Goal: Information Seeking & Learning: Understand process/instructions

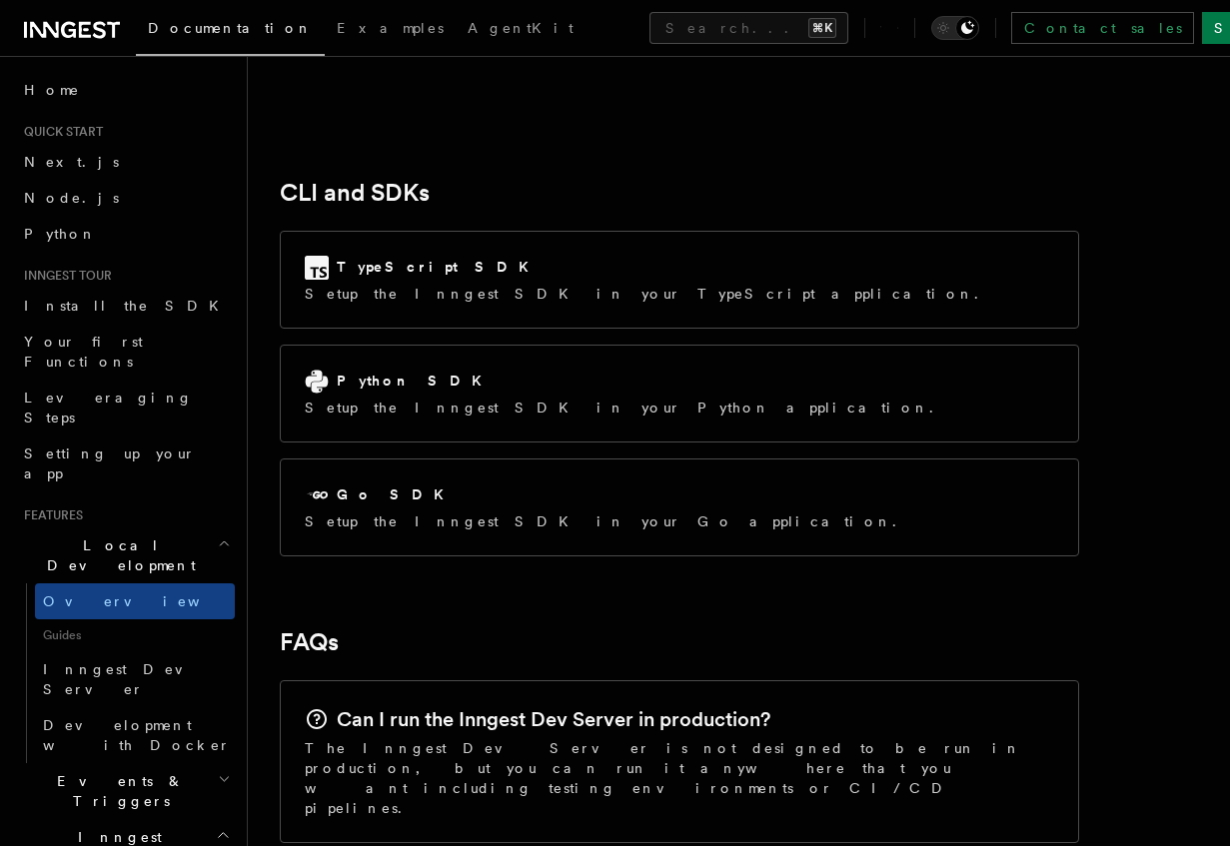
scroll to position [2600, 0]
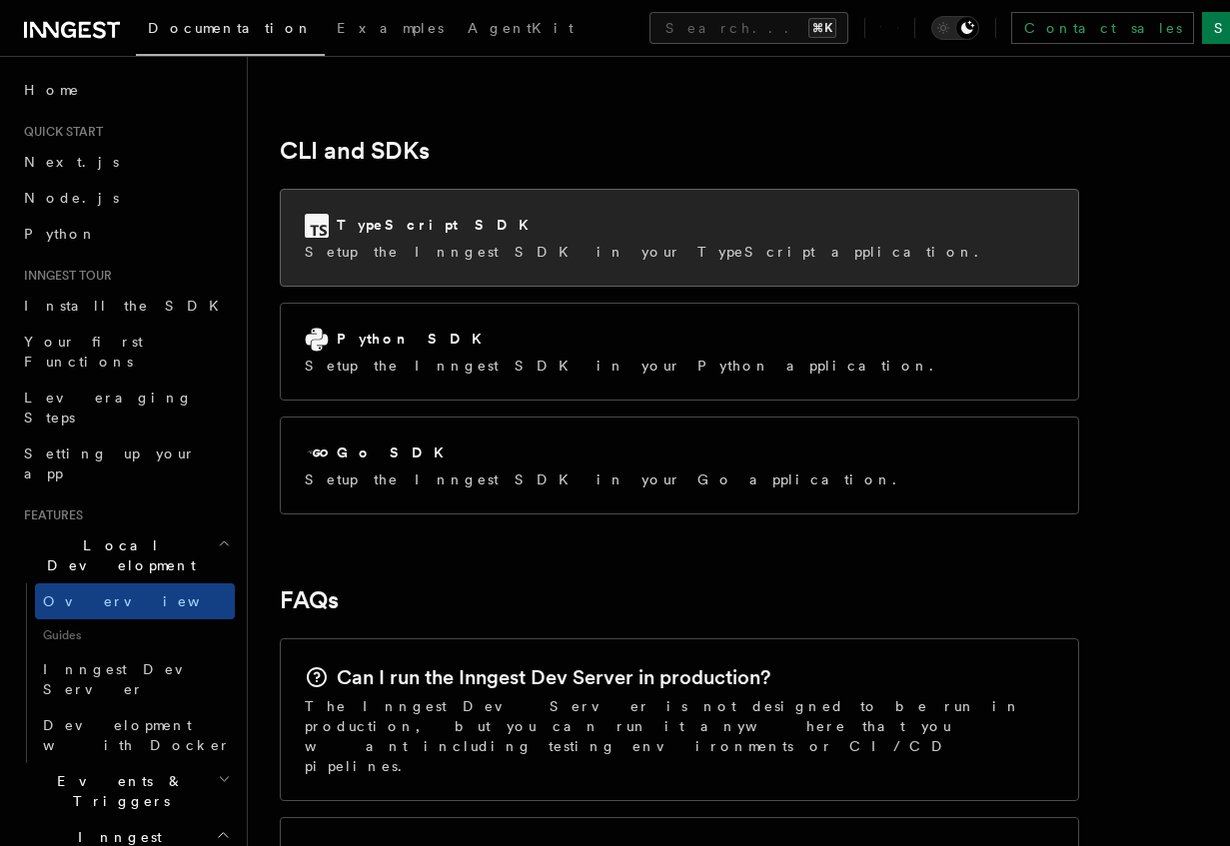
click at [495, 242] on p "Setup the Inngest SDK in your TypeScript application." at bounding box center [647, 252] width 685 height 20
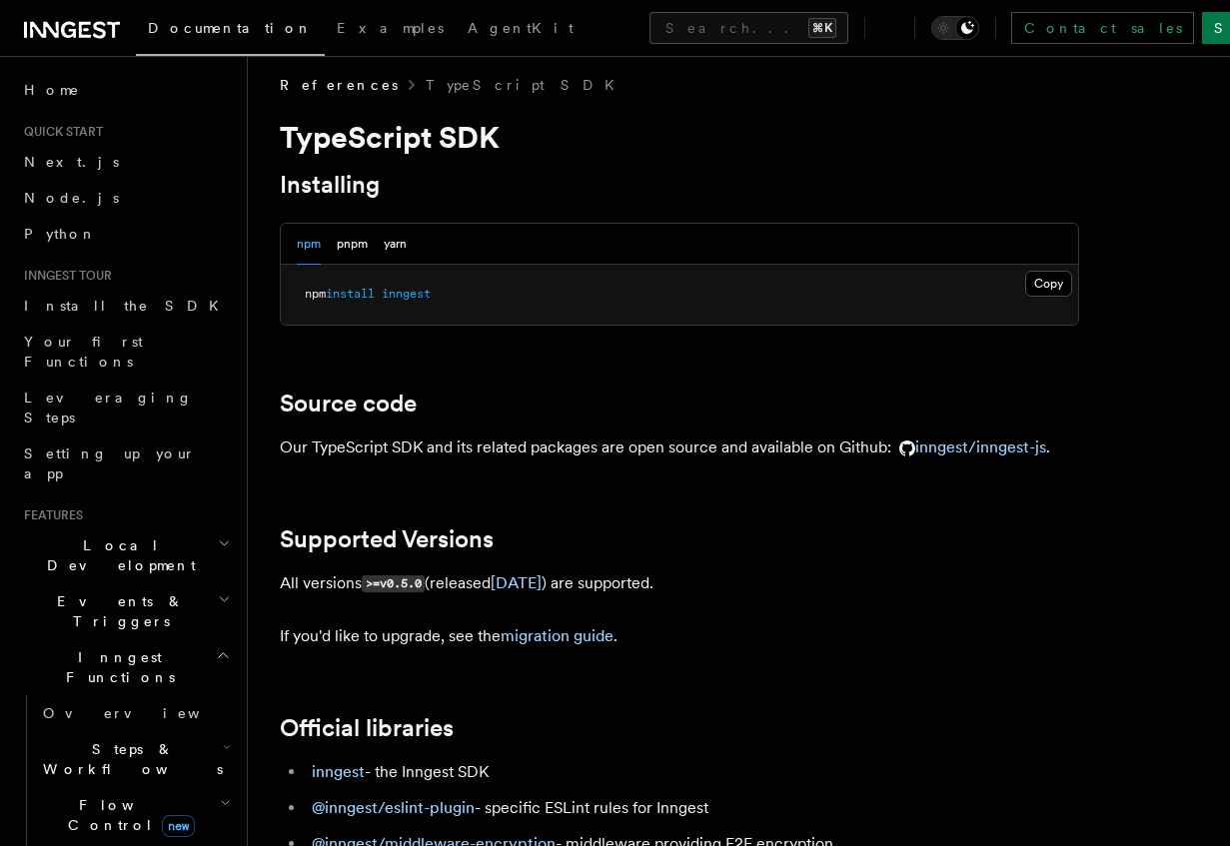
scroll to position [15, 0]
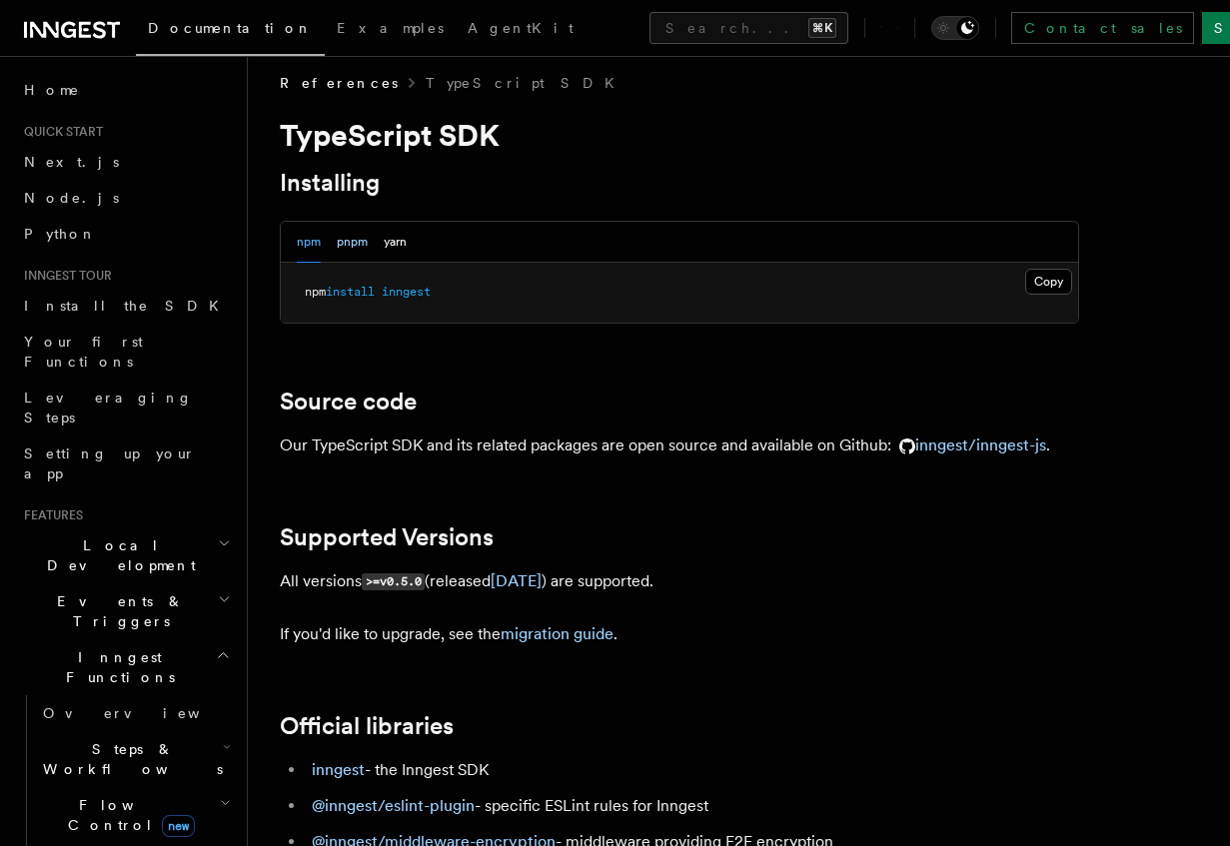
click at [356, 246] on button "pnpm" at bounding box center [352, 242] width 31 height 41
click at [321, 244] on div "npm pnpm yarn" at bounding box center [352, 242] width 110 height 41
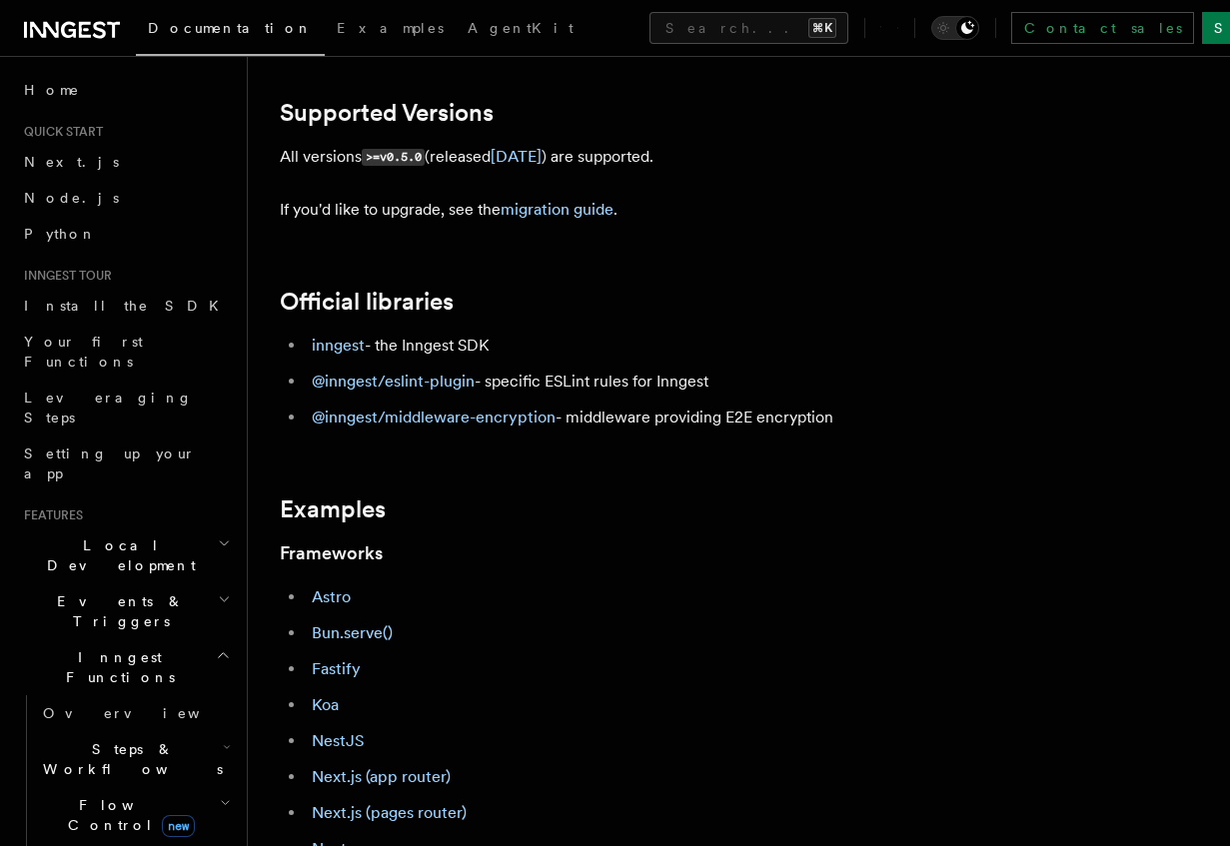
scroll to position [543, 0]
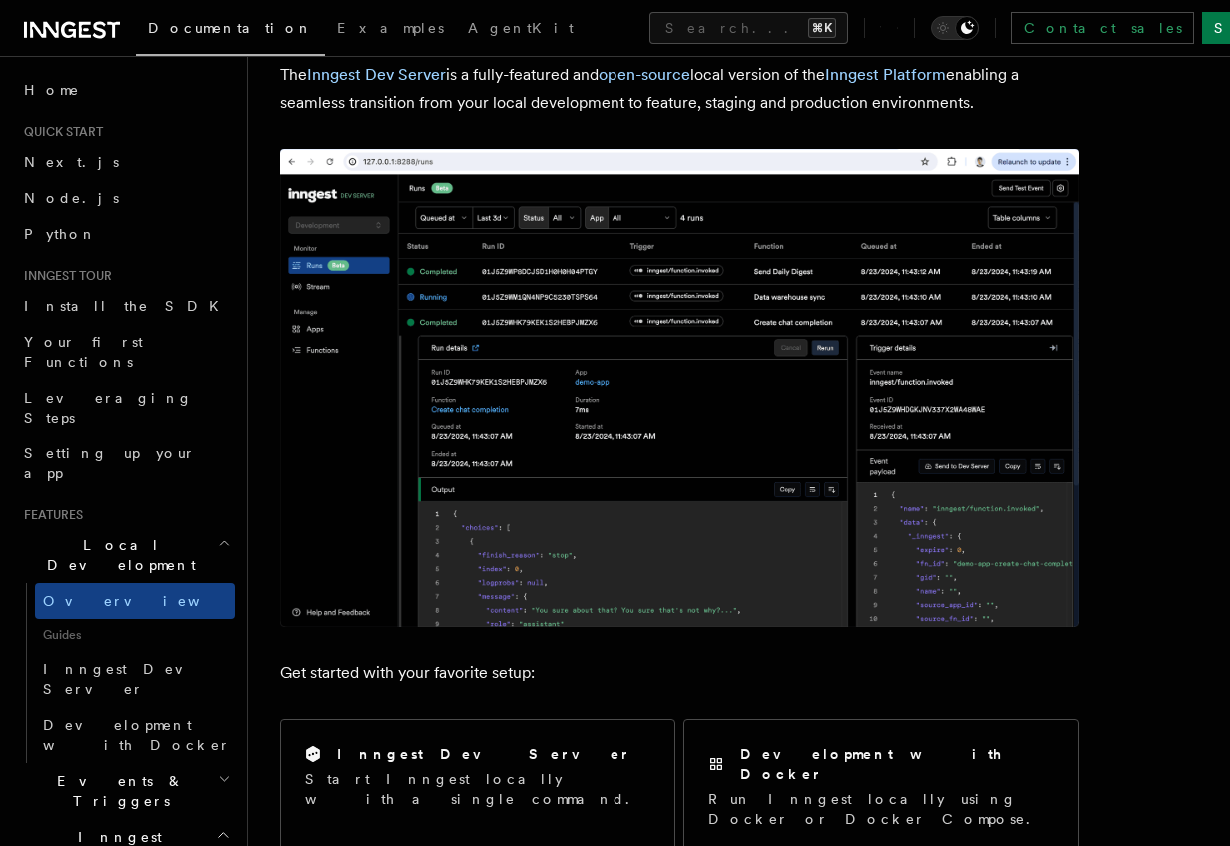
scroll to position [427, 0]
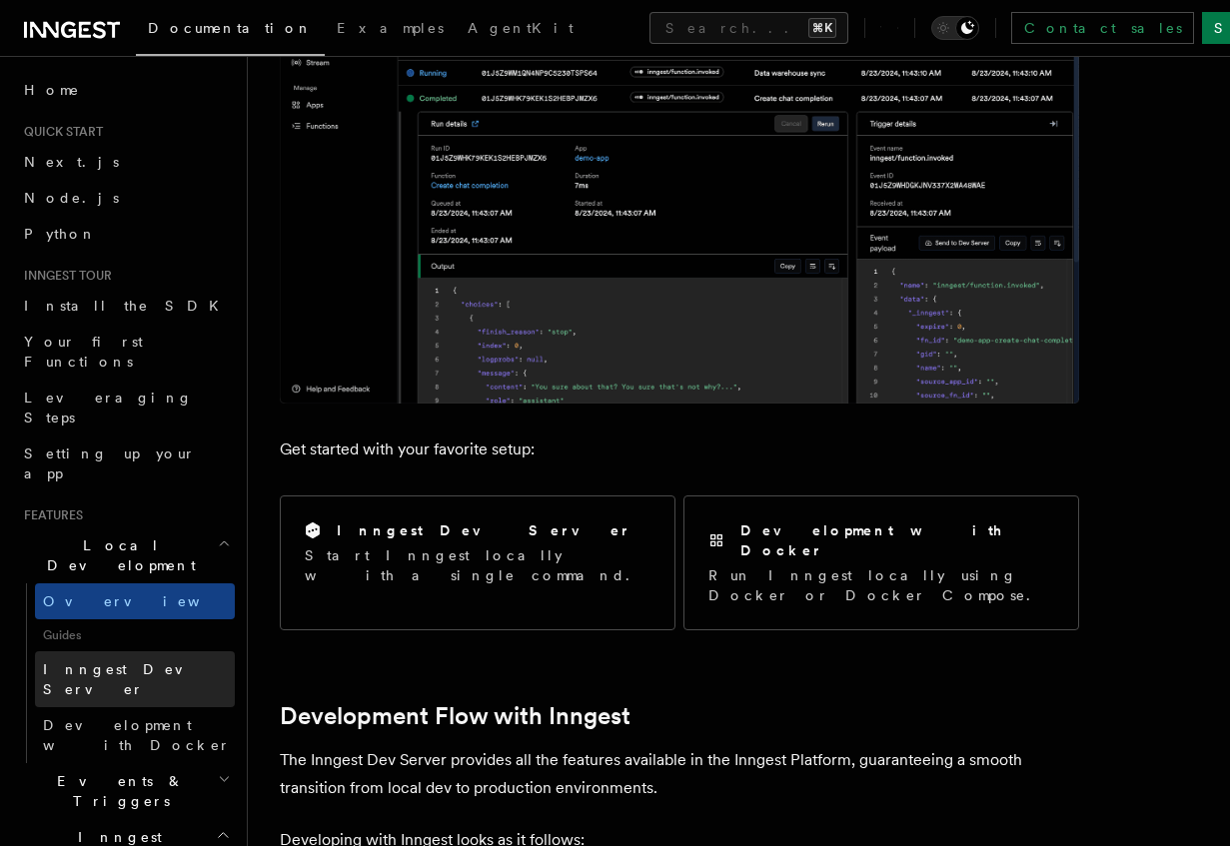
click at [126, 651] on link "Inngest Dev Server" at bounding box center [135, 679] width 200 height 56
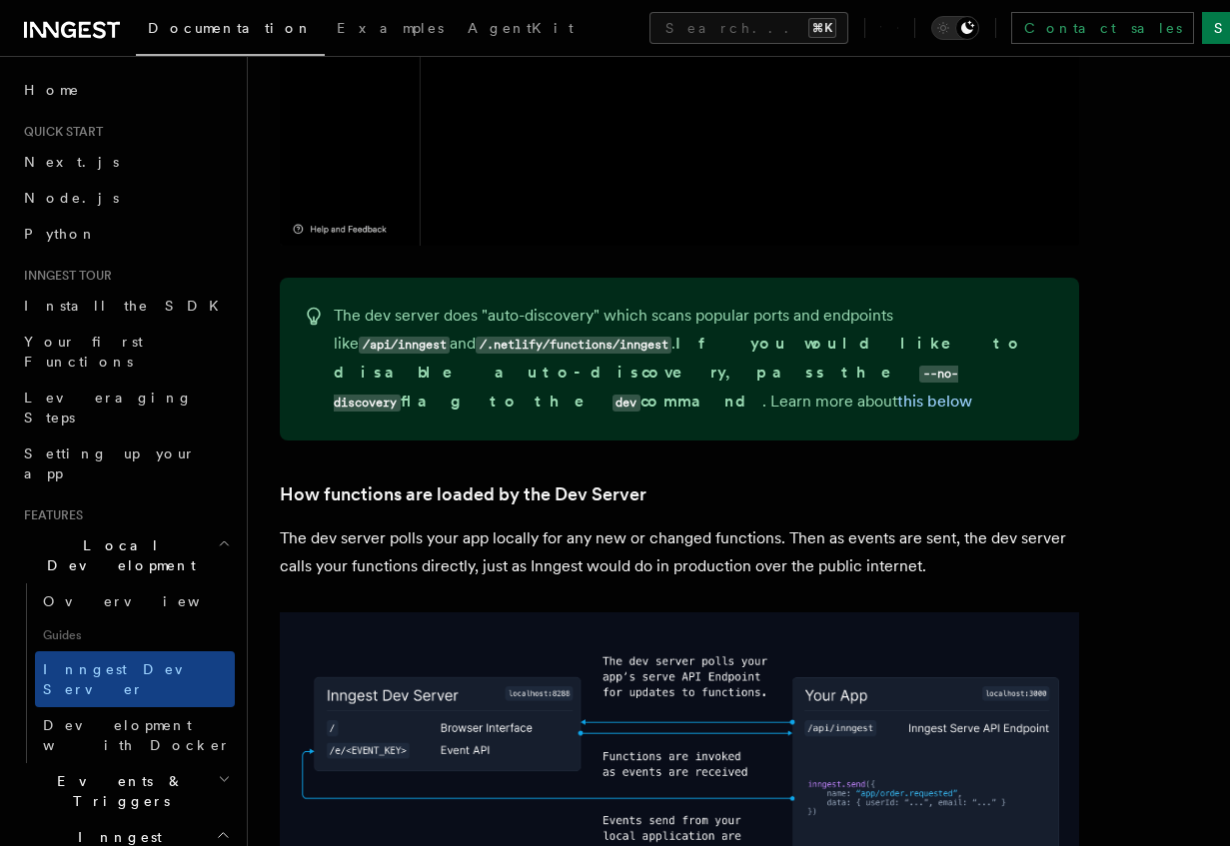
scroll to position [1372, 0]
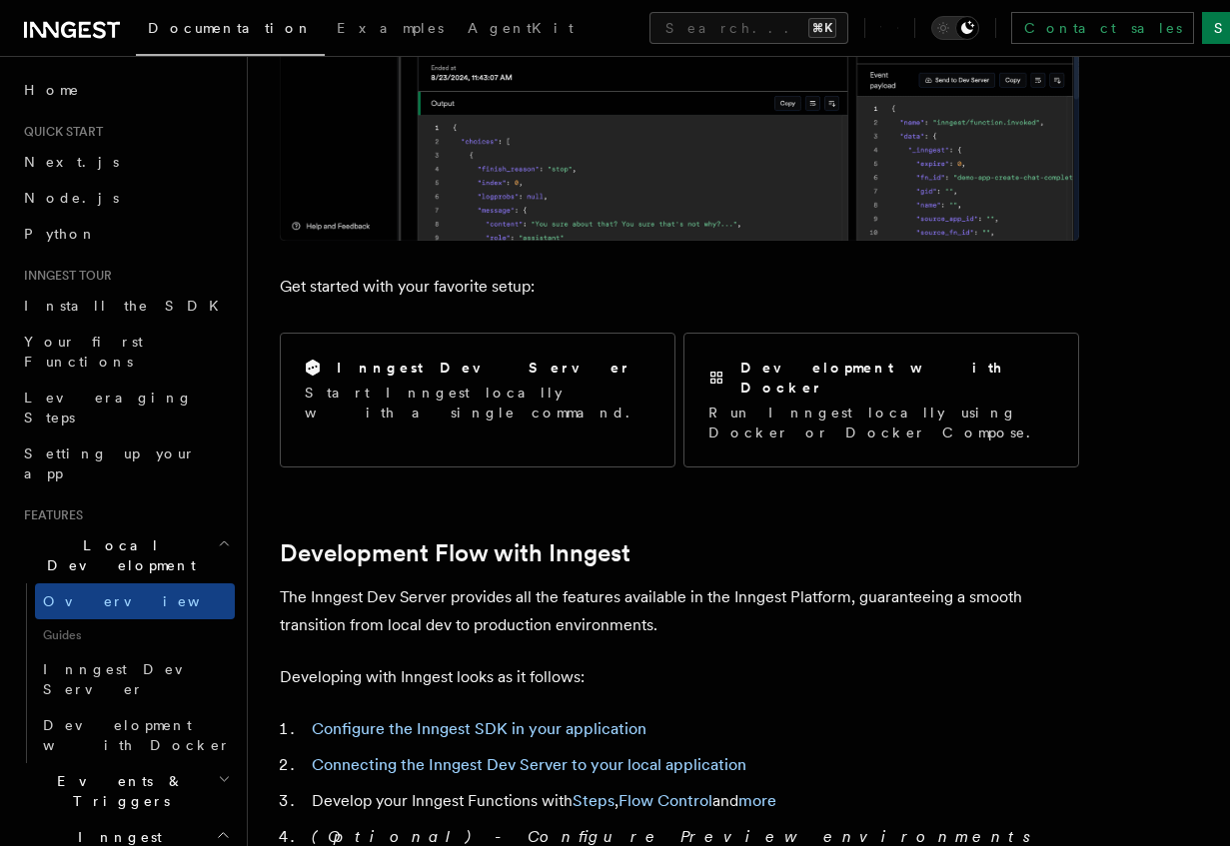
scroll to position [633, 0]
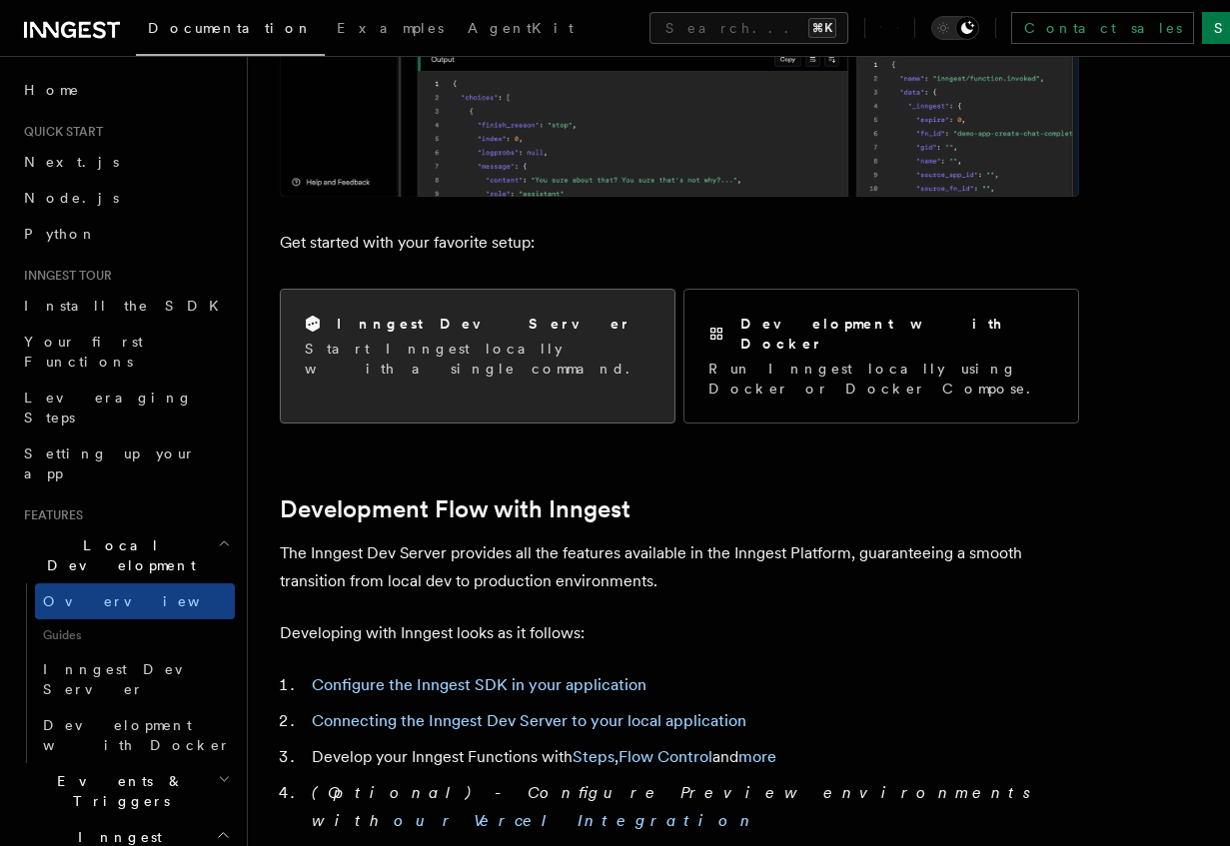
click at [571, 367] on div "Inngest Dev Server Start Inngest locally with a single command." at bounding box center [478, 346] width 394 height 113
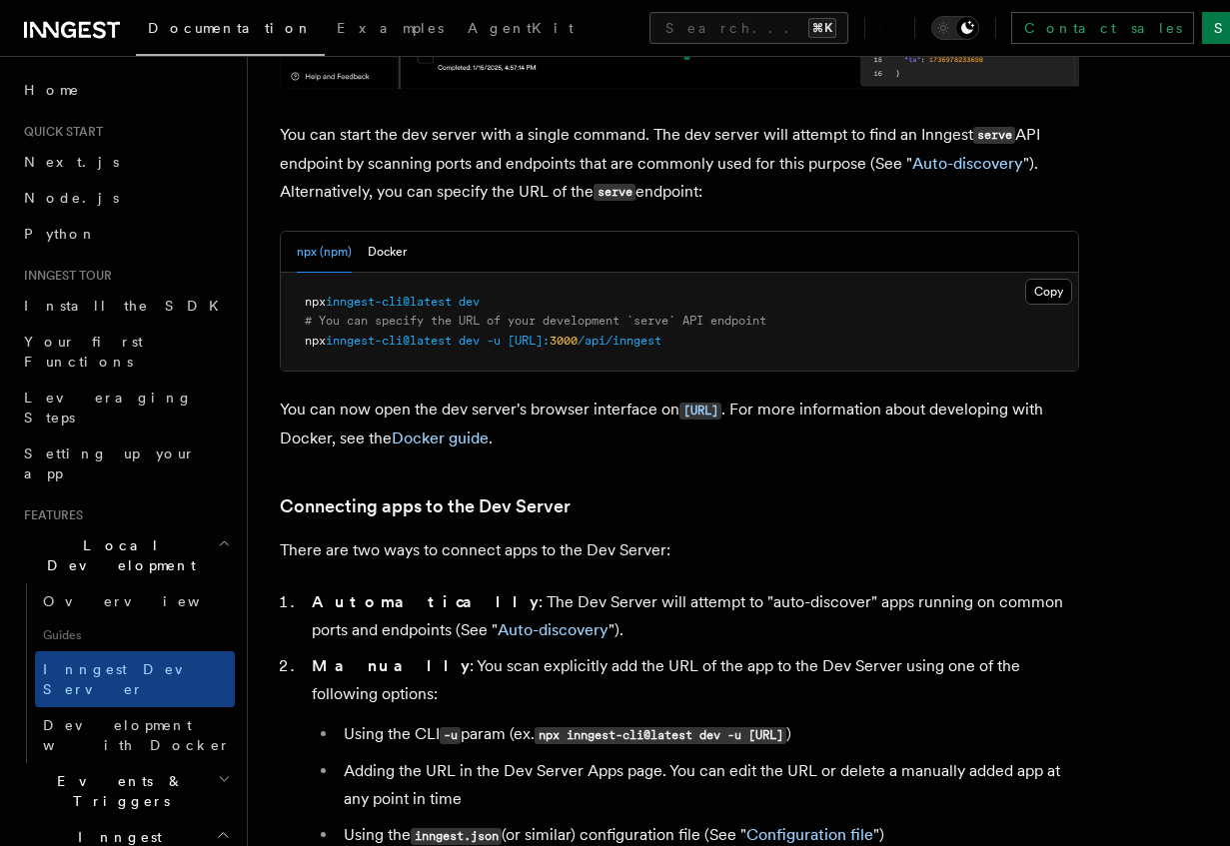
scroll to position [787, 0]
click at [486, 339] on span at bounding box center [482, 340] width 7 height 14
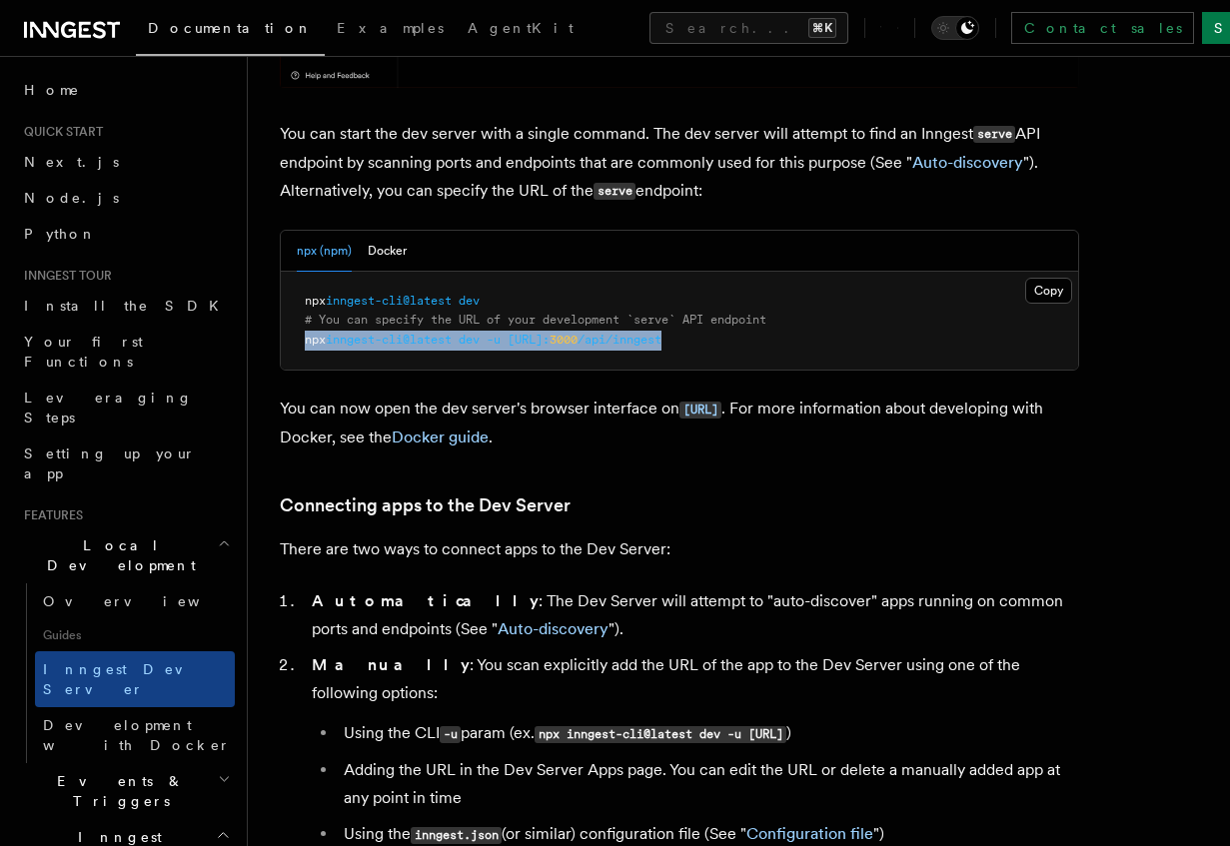
drag, startPoint x: 768, startPoint y: 345, endPoint x: 260, endPoint y: 342, distance: 508.5
copy span "npx inngest-cli@latest dev -u [URL]: 3000 /api/inngest"
